Goal: Task Accomplishment & Management: Complete application form

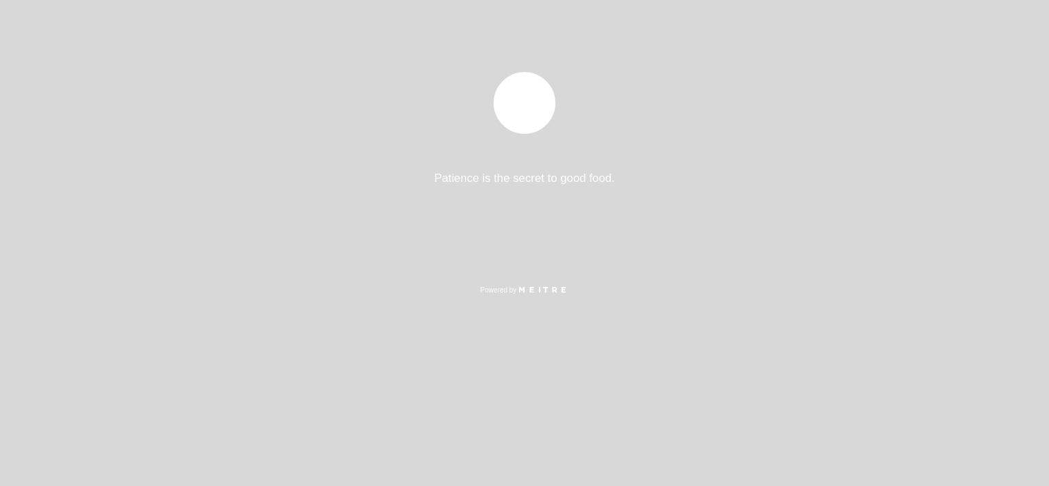
select select "es"
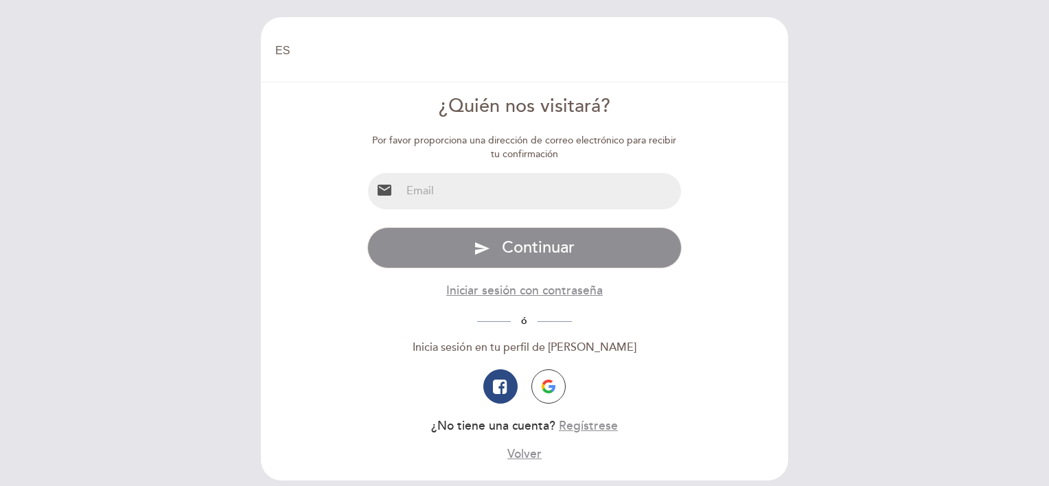
click at [530, 186] on input "email" at bounding box center [541, 191] width 281 height 36
type input "[PERSON_NAME][EMAIL_ADDRESS][PERSON_NAME][DOMAIN_NAME]"
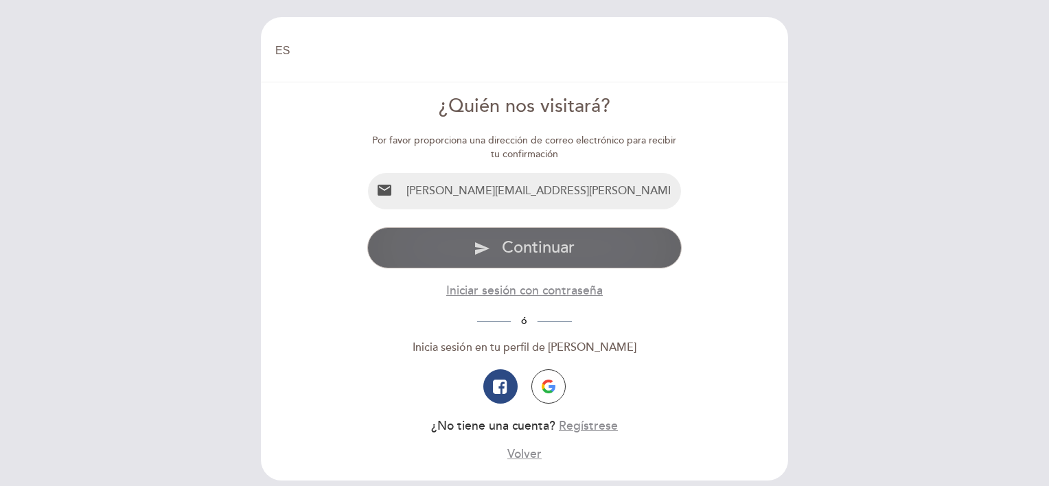
click at [505, 253] on span "Continuar" at bounding box center [538, 247] width 73 height 20
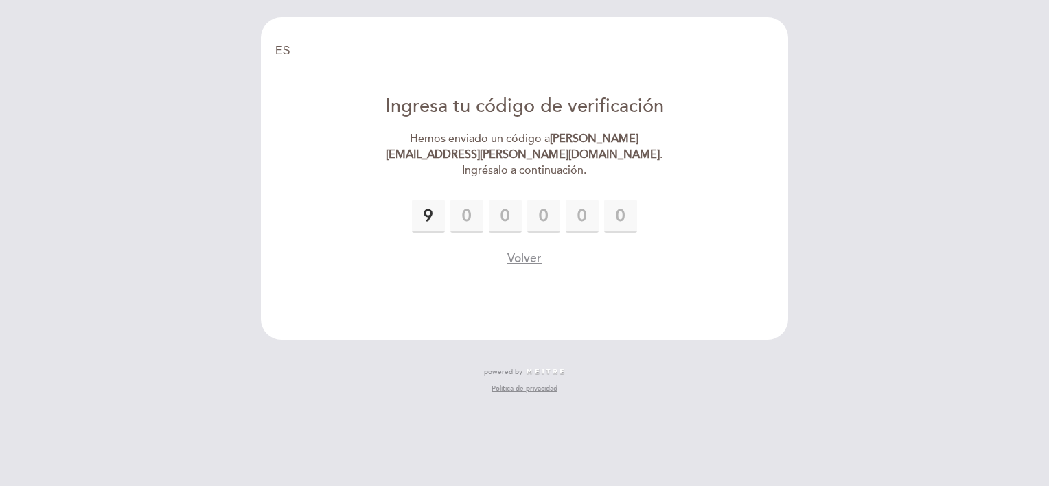
type input "9"
type input "8"
type input "6"
type input "9"
type input "7"
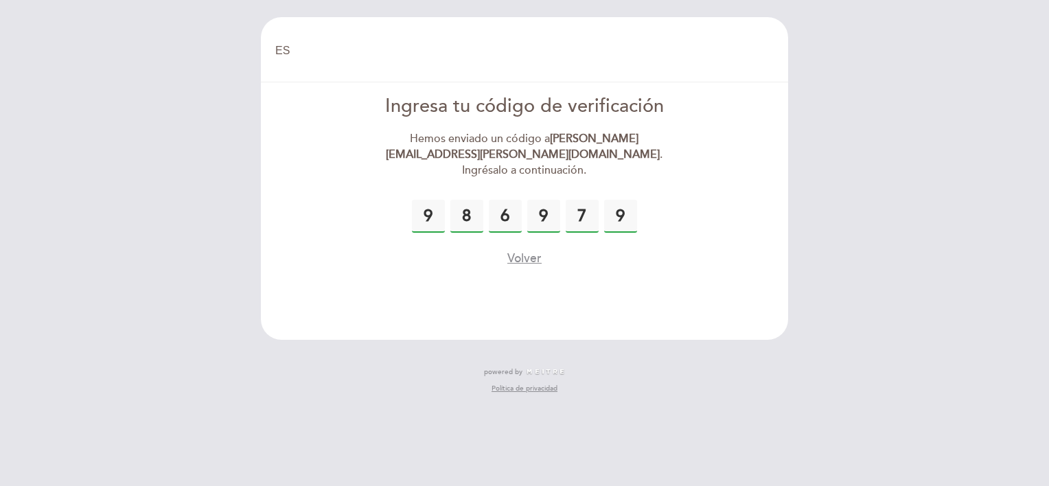
type input "9"
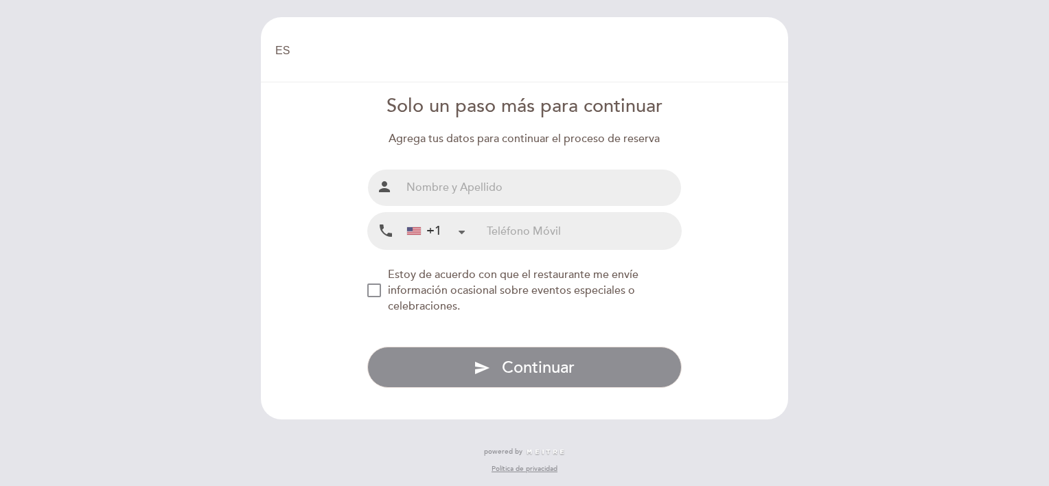
click at [448, 231] on div "+1" at bounding box center [435, 230] width 69 height 35
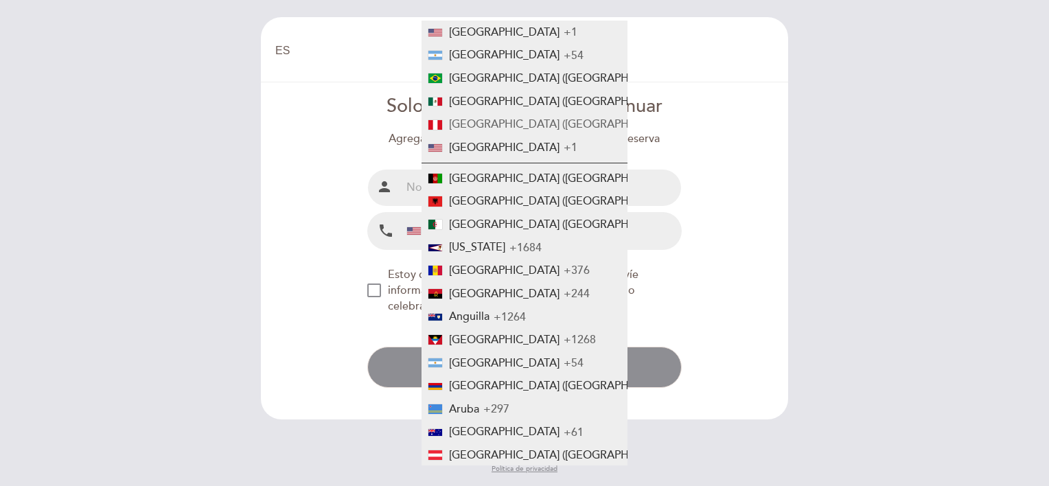
click at [492, 121] on span "[GEOGRAPHIC_DATA] ([GEOGRAPHIC_DATA])" at bounding box center [563, 124] width 229 height 14
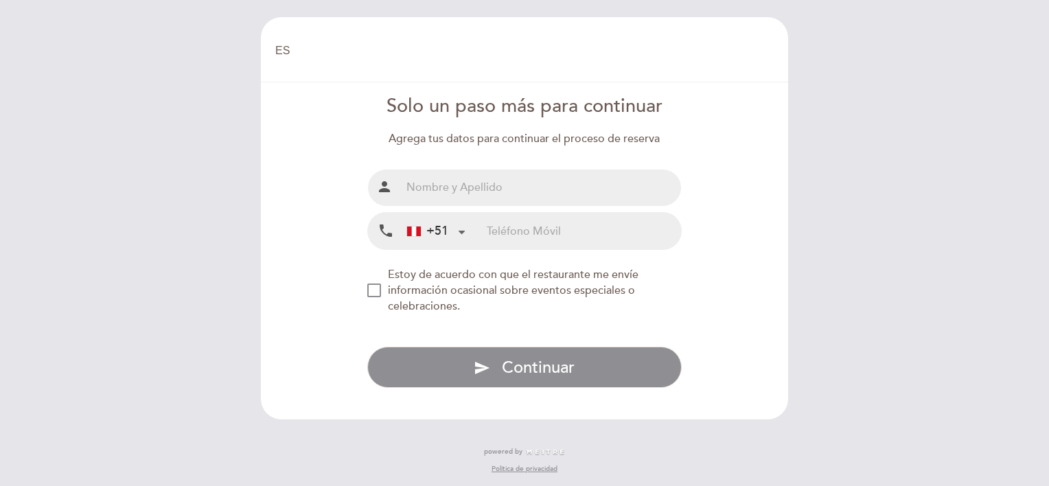
click at [463, 186] on input "text" at bounding box center [541, 188] width 281 height 36
type input "[PERSON_NAME]"
click at [527, 232] on input "tel" at bounding box center [584, 231] width 194 height 36
type input "987198512"
click at [367, 290] on div "NEW_MODAL_AGREE_RESTAURANT_SEND_OCCASIONAL_INFO" at bounding box center [374, 290] width 14 height 14
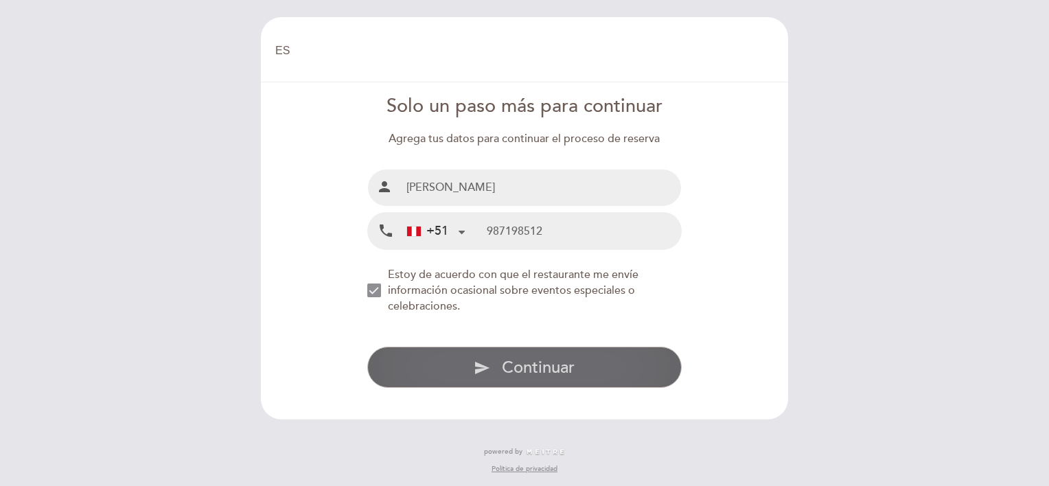
click at [489, 373] on icon "send" at bounding box center [482, 368] width 16 height 16
